Goal: Information Seeking & Learning: Learn about a topic

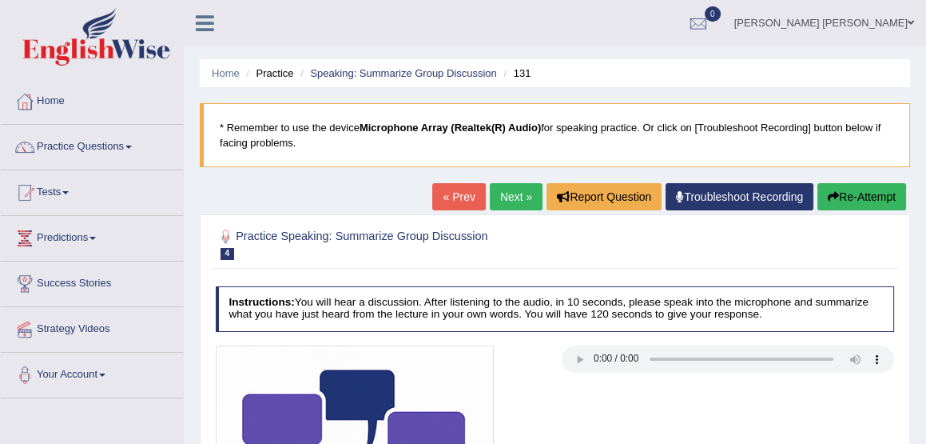
click at [464, 195] on link "« Prev" at bounding box center [458, 196] width 53 height 27
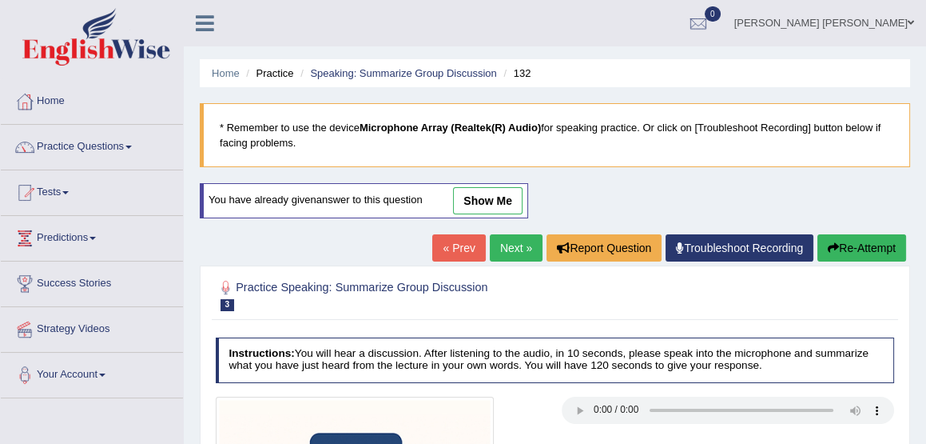
click at [512, 245] on link "Next »" at bounding box center [516, 247] width 53 height 27
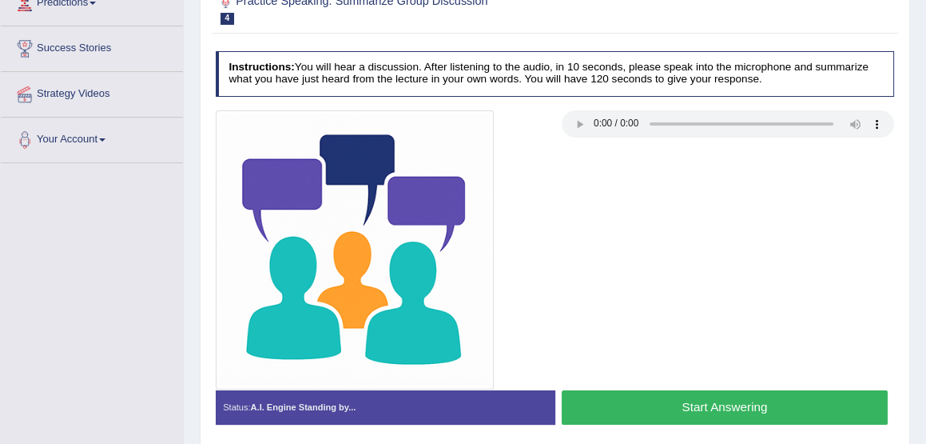
scroll to position [236, 0]
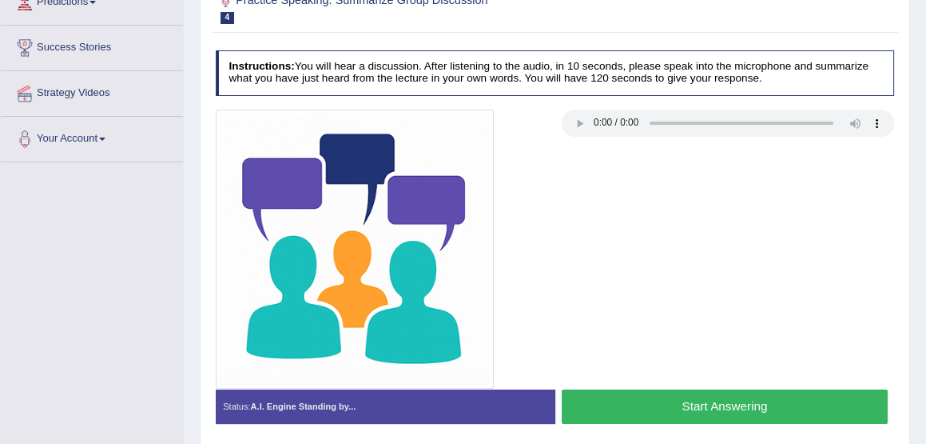
click at [718, 405] on button "Start Answering" at bounding box center [725, 406] width 326 height 34
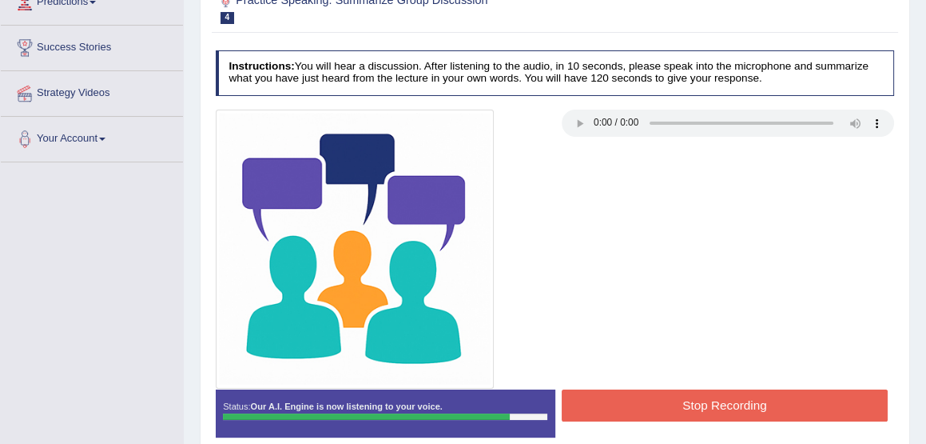
click at [718, 405] on button "Stop Recording" at bounding box center [725, 404] width 326 height 31
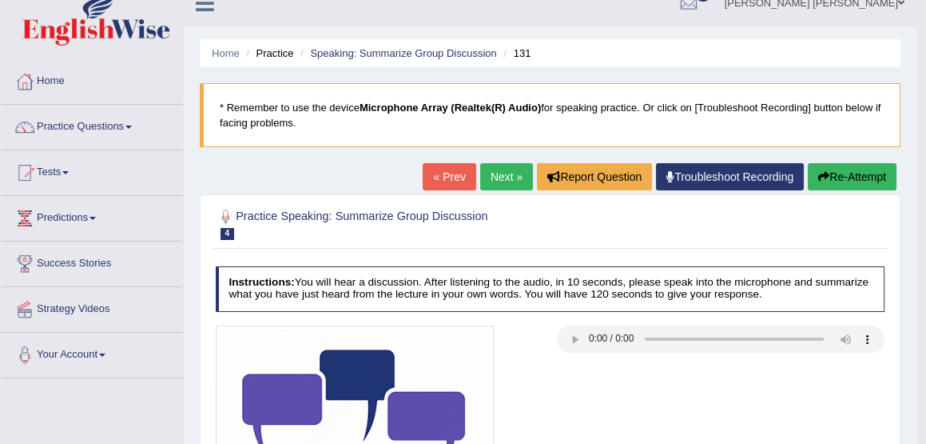
scroll to position [0, 0]
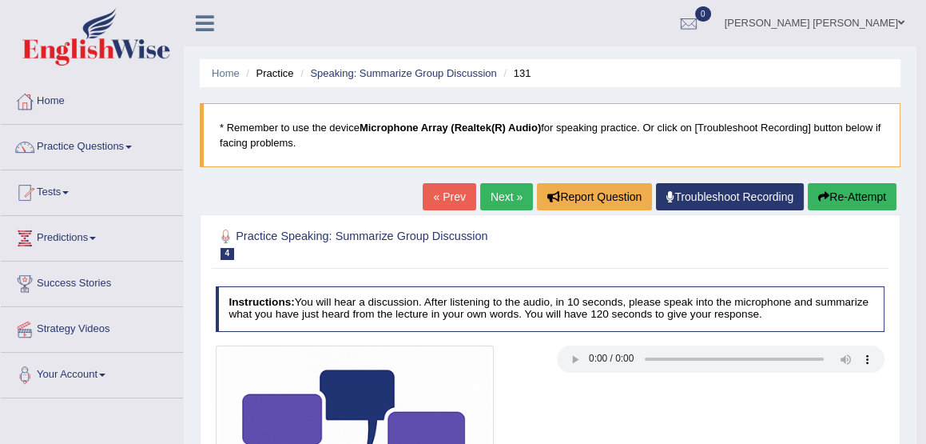
click at [501, 199] on link "Next »" at bounding box center [506, 196] width 53 height 27
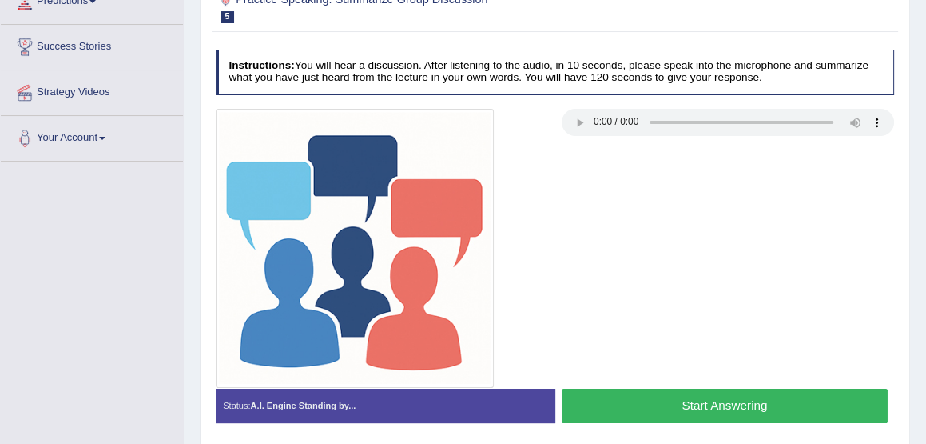
scroll to position [234, 0]
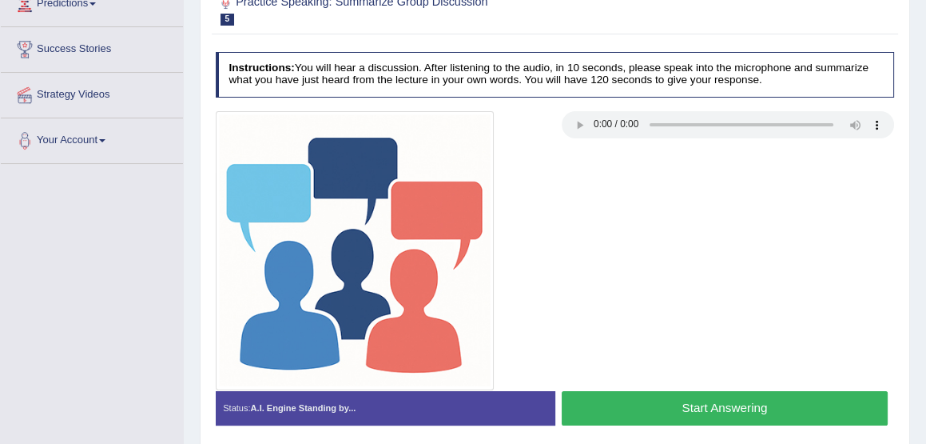
click at [711, 404] on button "Start Answering" at bounding box center [725, 408] width 326 height 34
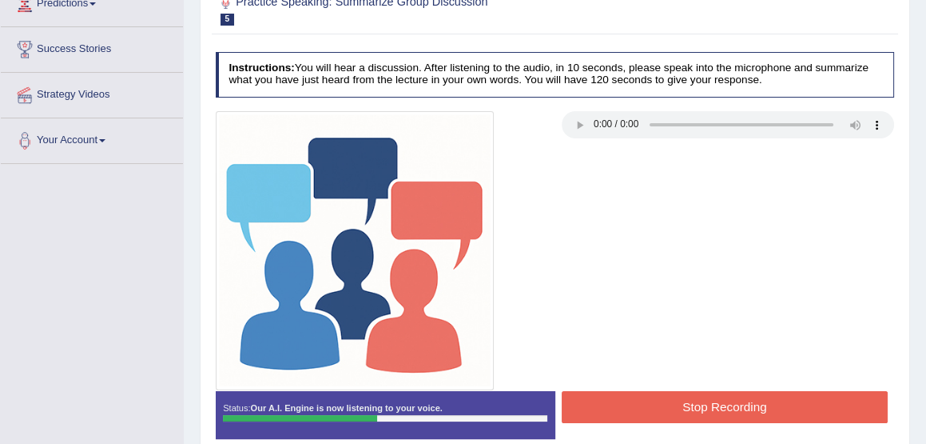
click at [711, 404] on button "Stop Recording" at bounding box center [725, 406] width 326 height 31
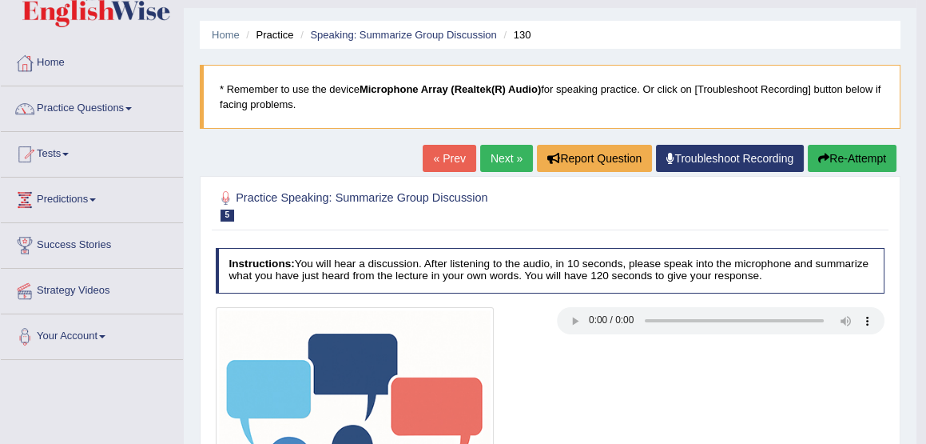
scroll to position [35, 0]
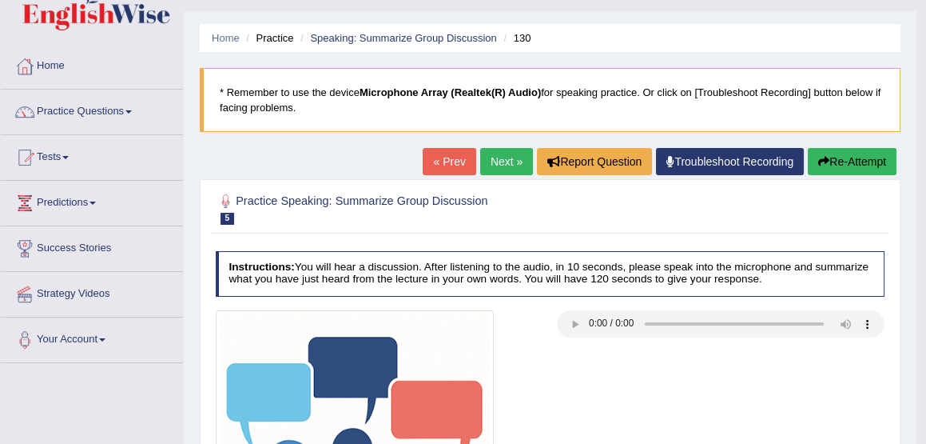
click at [498, 158] on link "Next »" at bounding box center [506, 161] width 53 height 27
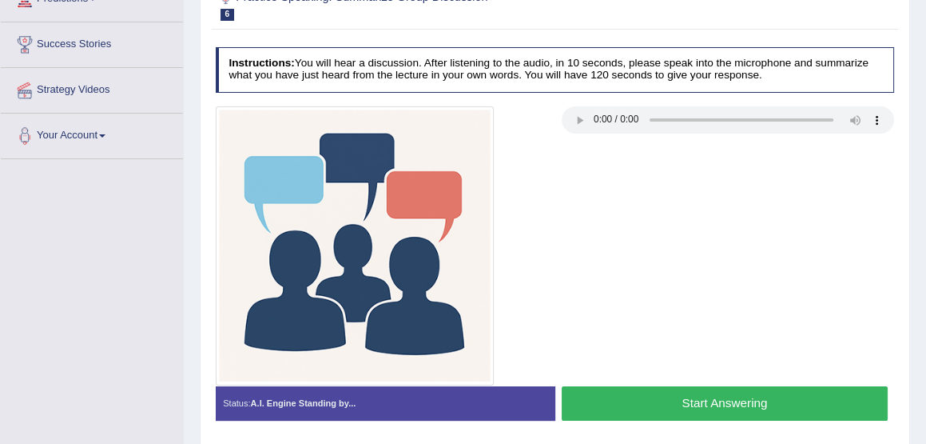
scroll to position [225, 0]
